Goal: Book appointment/travel/reservation

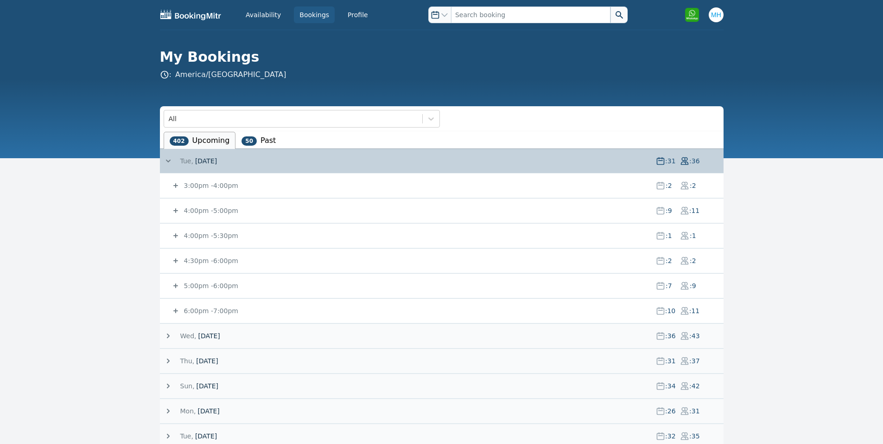
click at [206, 210] on small "4:00pm - 5:00pm" at bounding box center [210, 210] width 56 height 7
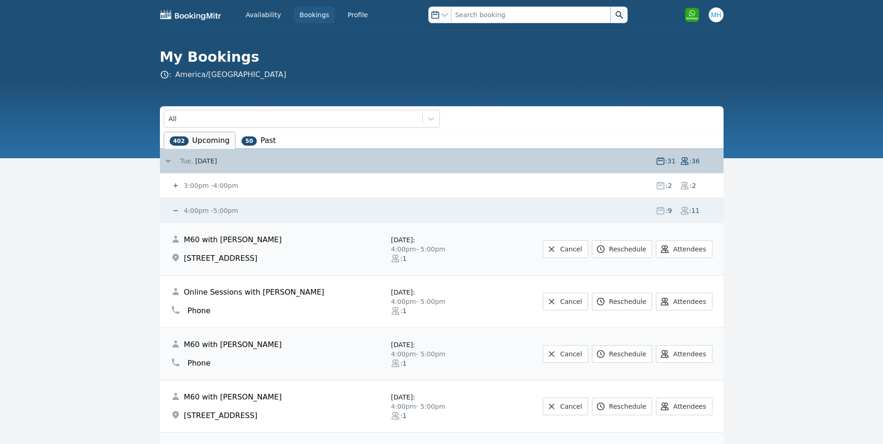
click at [204, 209] on small "4:00pm - 5:00pm" at bounding box center [210, 210] width 56 height 7
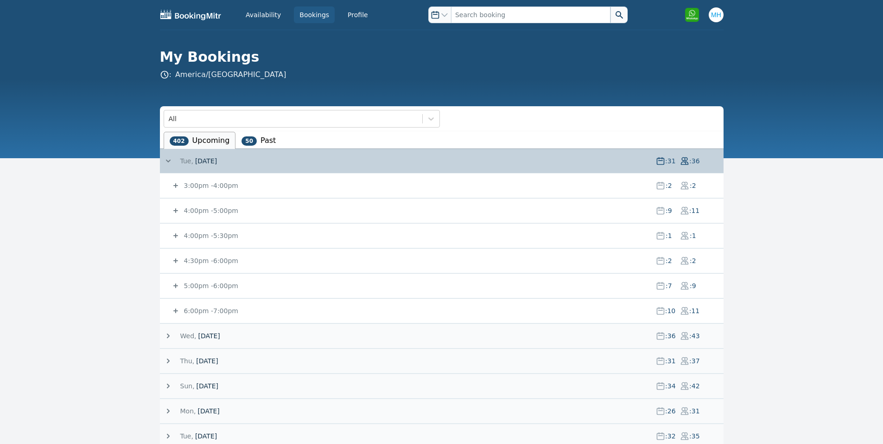
click at [204, 209] on small "4:00pm - 5:00pm" at bounding box center [210, 210] width 56 height 7
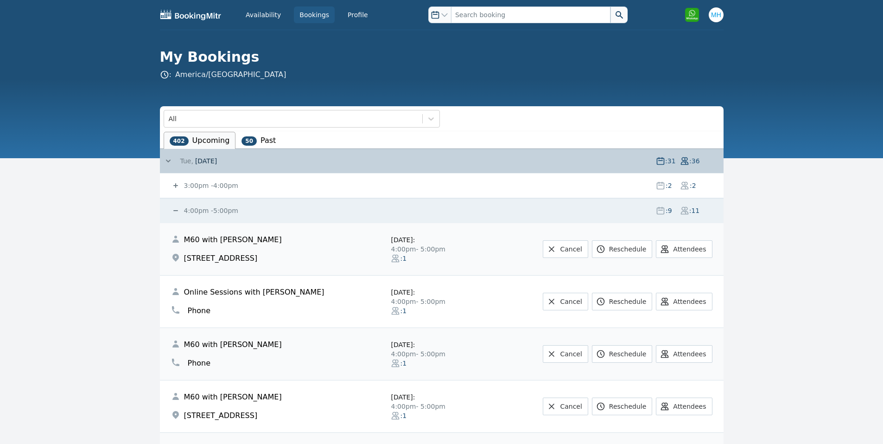
click at [221, 185] on small "3:00pm - 4:00pm" at bounding box center [210, 185] width 56 height 7
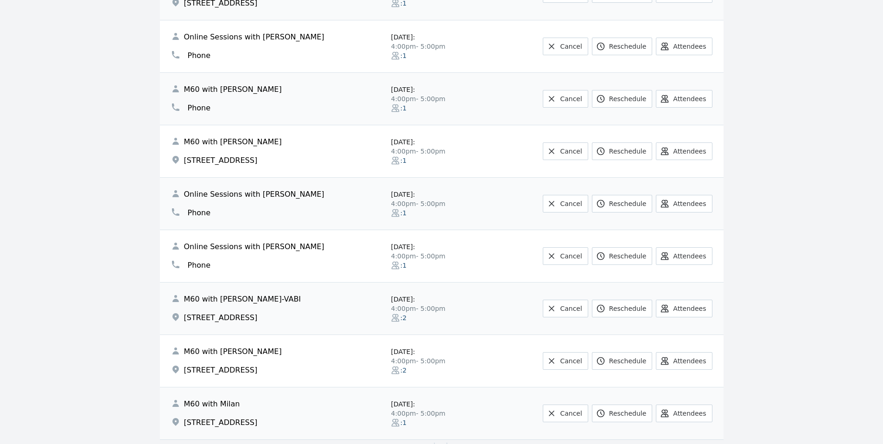
scroll to position [556, 0]
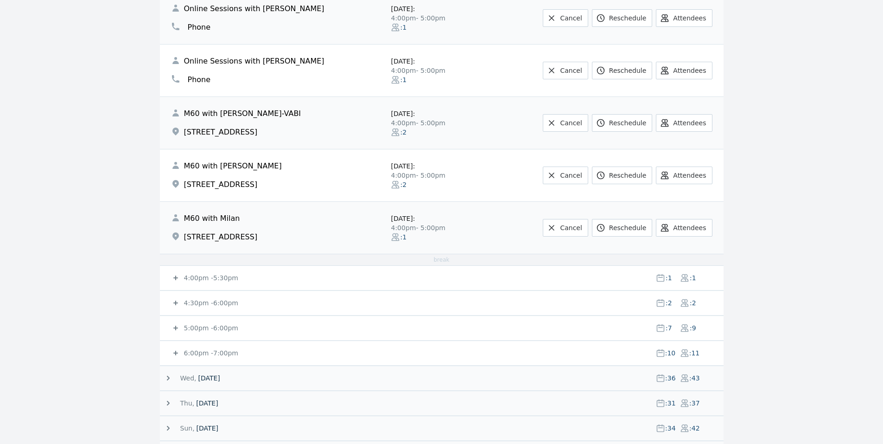
click at [190, 273] on div "4:00pm - 5:30pm : 1 : 1" at bounding box center [447, 278] width 552 height 24
click at [197, 297] on div "4:30pm - 6:00pm : 2 : 2" at bounding box center [447, 303] width 552 height 24
click at [197, 300] on small "4:30pm - 6:00pm" at bounding box center [210, 302] width 56 height 7
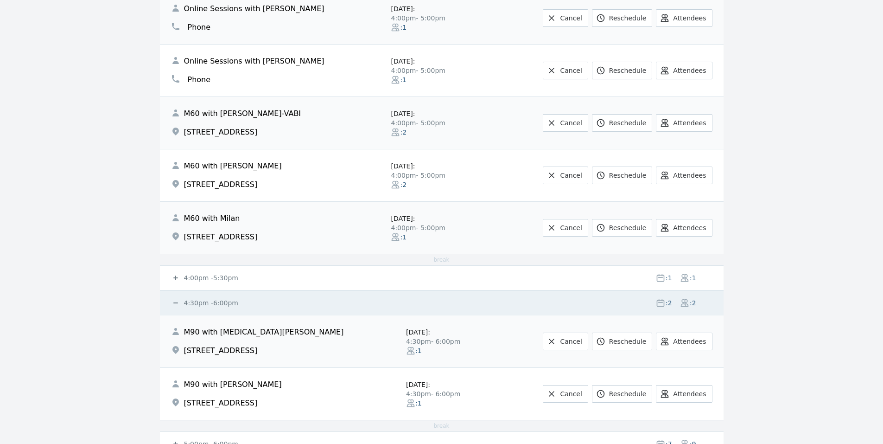
click at [199, 279] on small "4:00pm - 5:30pm" at bounding box center [210, 277] width 56 height 7
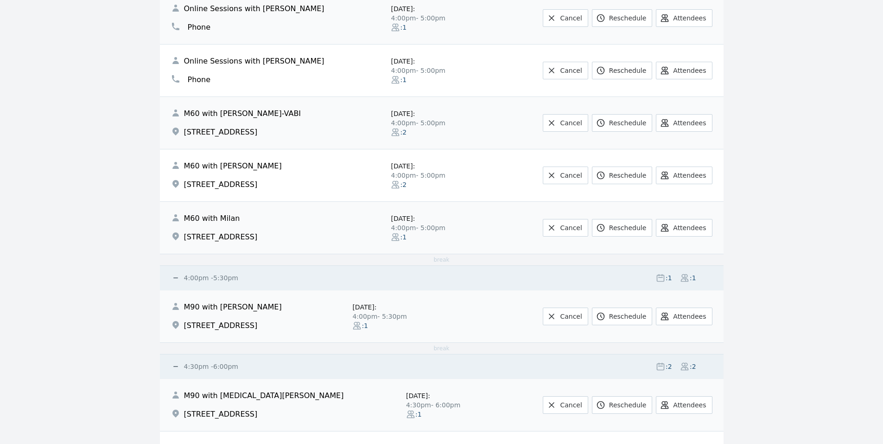
scroll to position [742, 0]
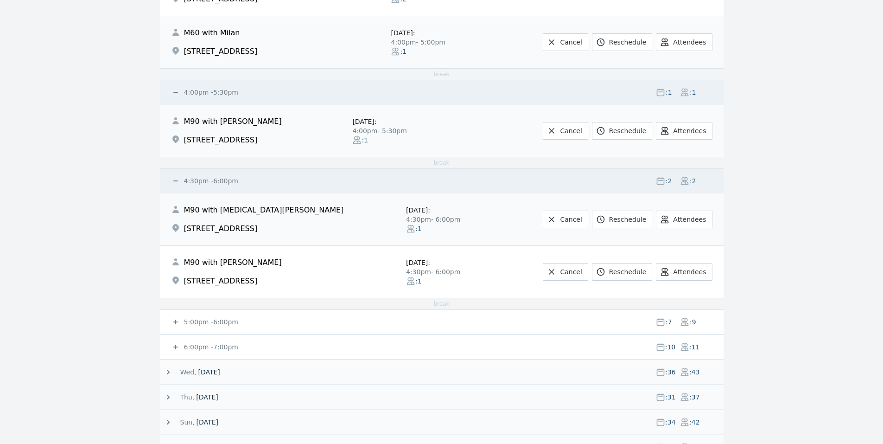
click at [183, 319] on small "5:00pm - 6:00pm" at bounding box center [210, 321] width 56 height 7
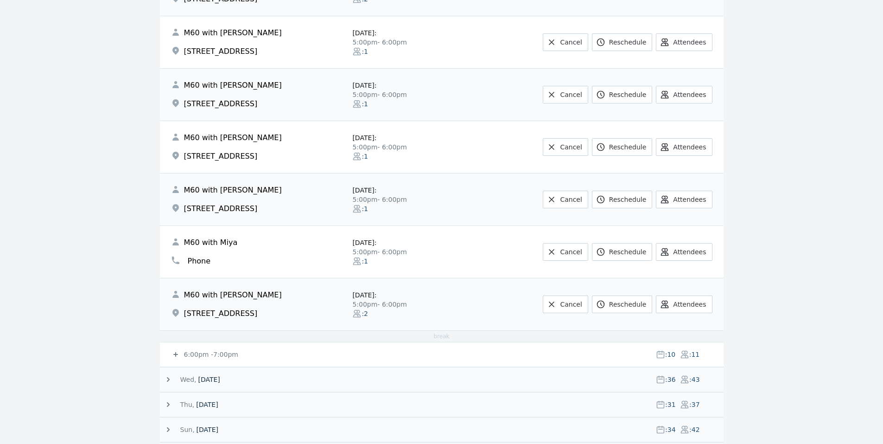
scroll to position [1112, 0]
click at [556, 204] on link "Cancel" at bounding box center [565, 199] width 45 height 18
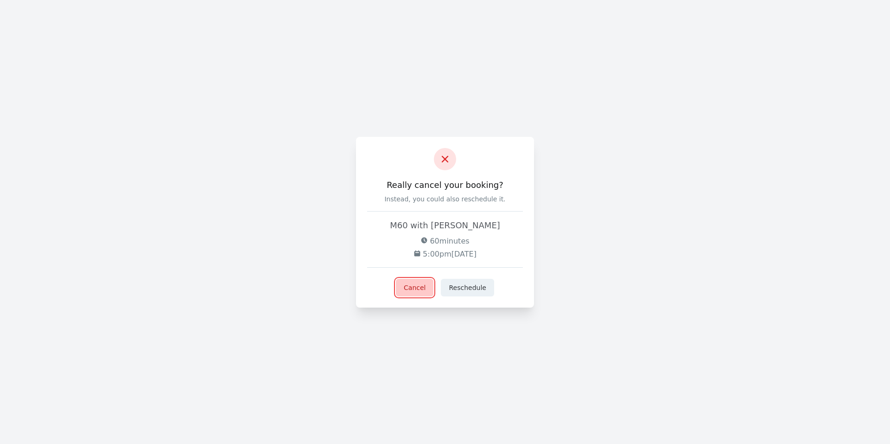
click at [430, 289] on button "Cancel" at bounding box center [415, 288] width 38 height 18
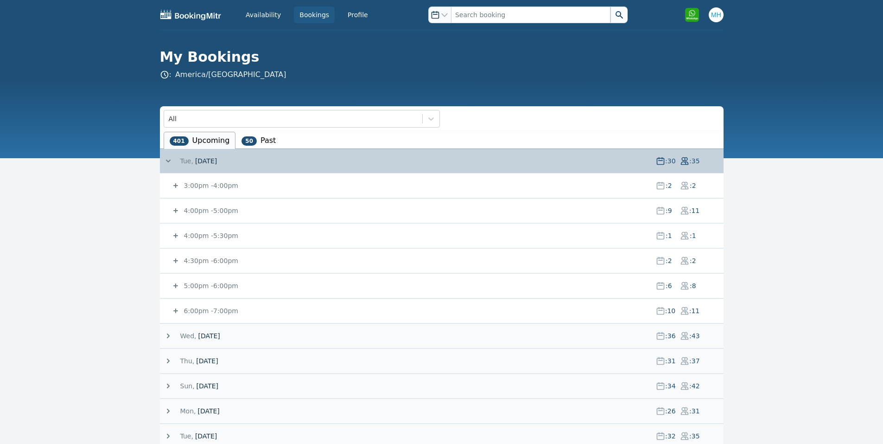
click at [222, 287] on small "5:00pm - 6:00pm" at bounding box center [210, 285] width 56 height 7
